Goal: Task Accomplishment & Management: Manage account settings

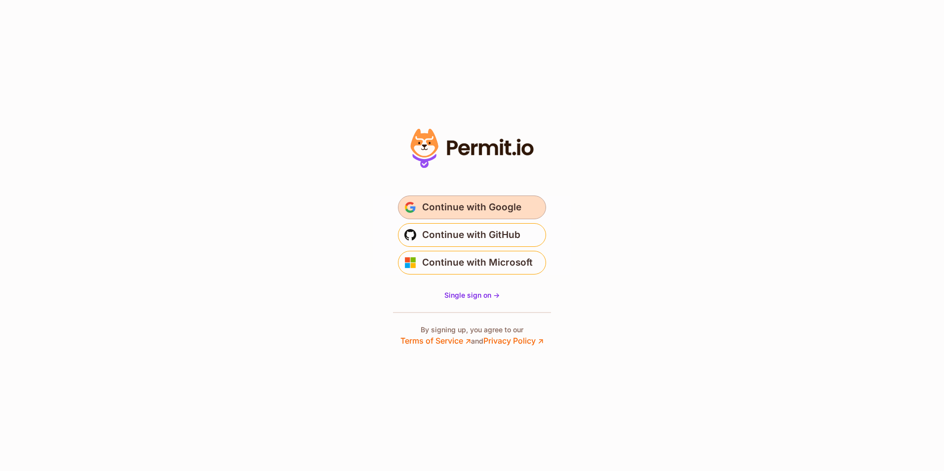
click at [466, 207] on span "Continue with Google" at bounding box center [471, 207] width 99 height 16
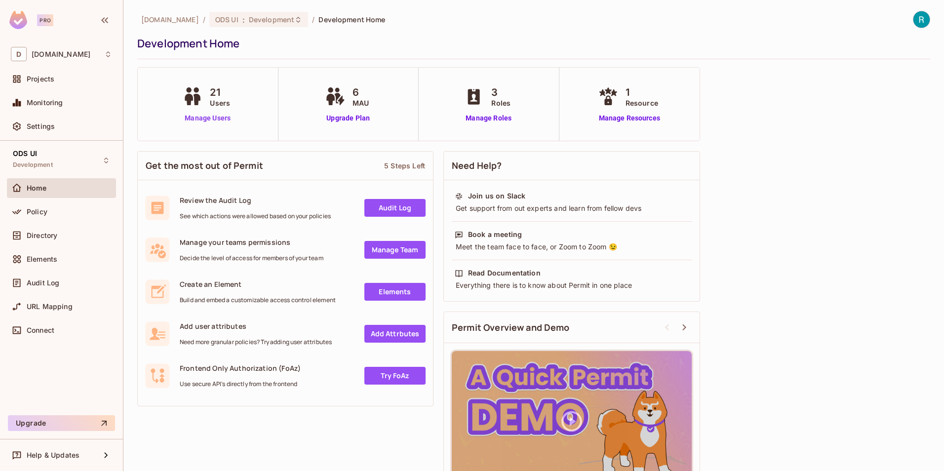
click at [206, 115] on link "Manage Users" at bounding box center [207, 118] width 55 height 10
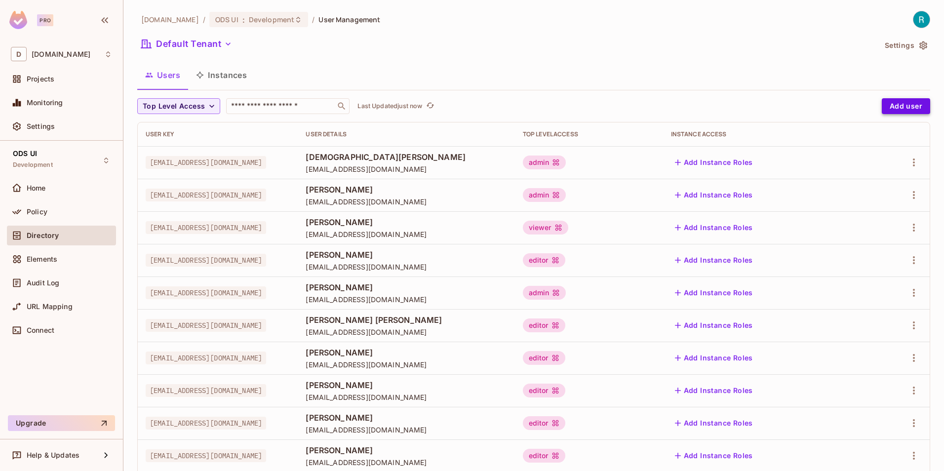
click at [887, 108] on button "Add user" at bounding box center [905, 106] width 48 height 16
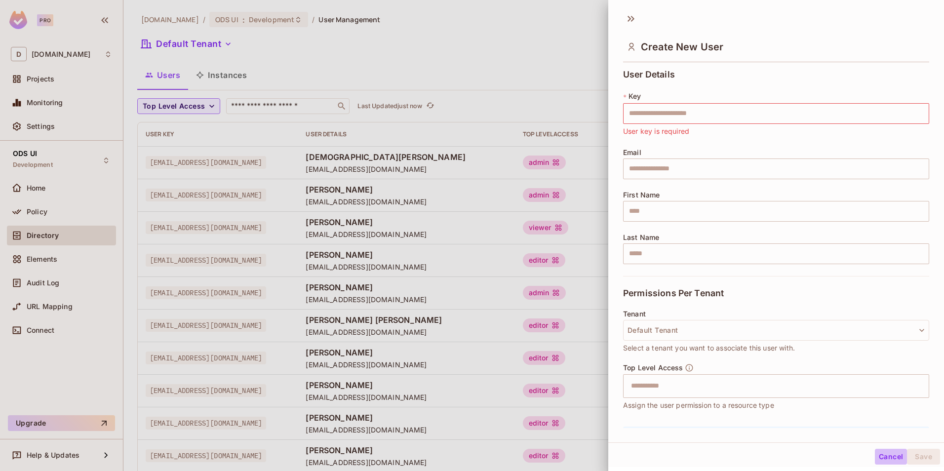
click at [883, 454] on button "Cancel" at bounding box center [890, 457] width 32 height 16
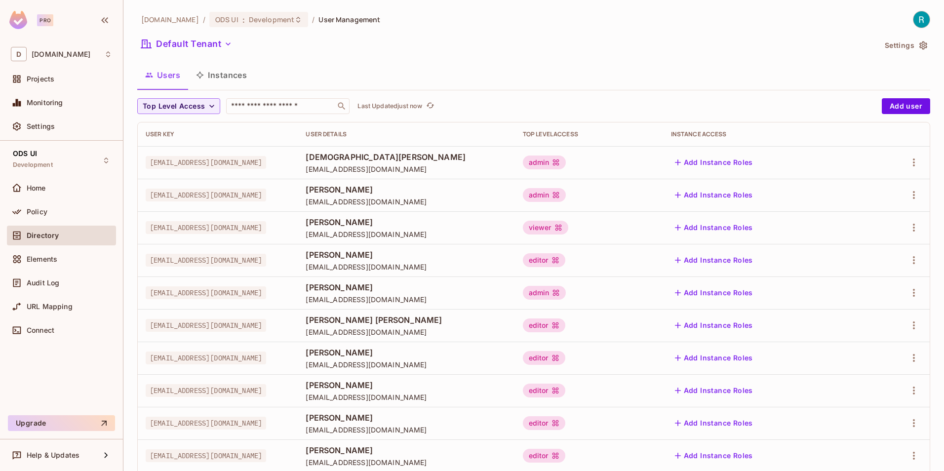
click at [914, 20] on img at bounding box center [921, 19] width 16 height 16
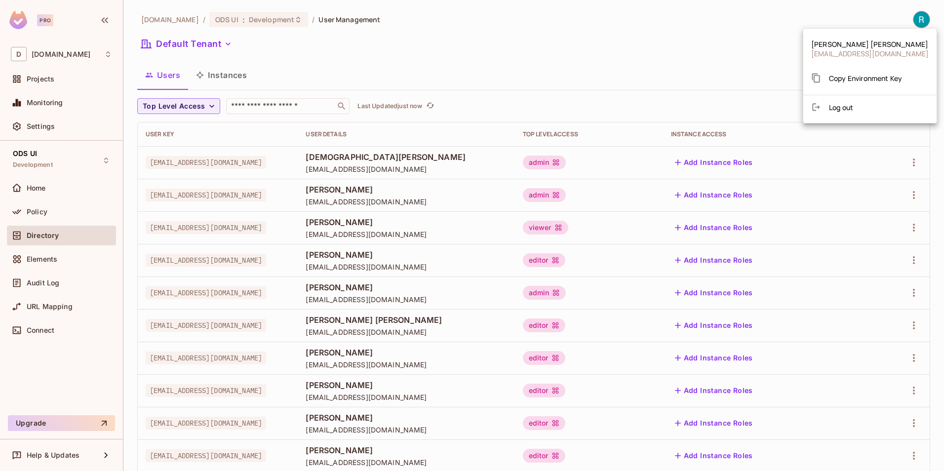
click at [856, 107] on li "Log out" at bounding box center [869, 107] width 133 height 16
